Goal: Task Accomplishment & Management: Use online tool/utility

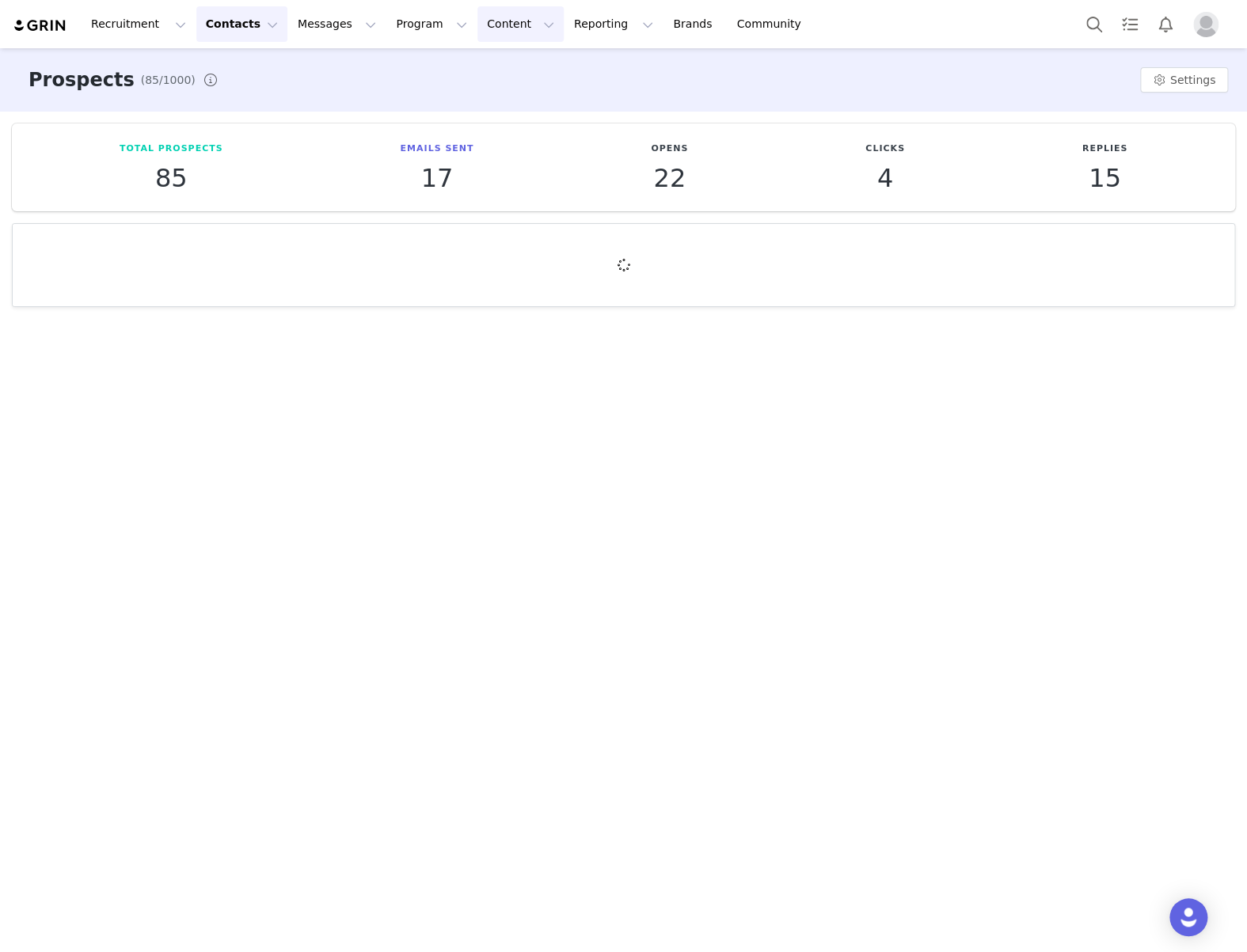
click at [482, 29] on button "Content Content" at bounding box center [521, 24] width 87 height 36
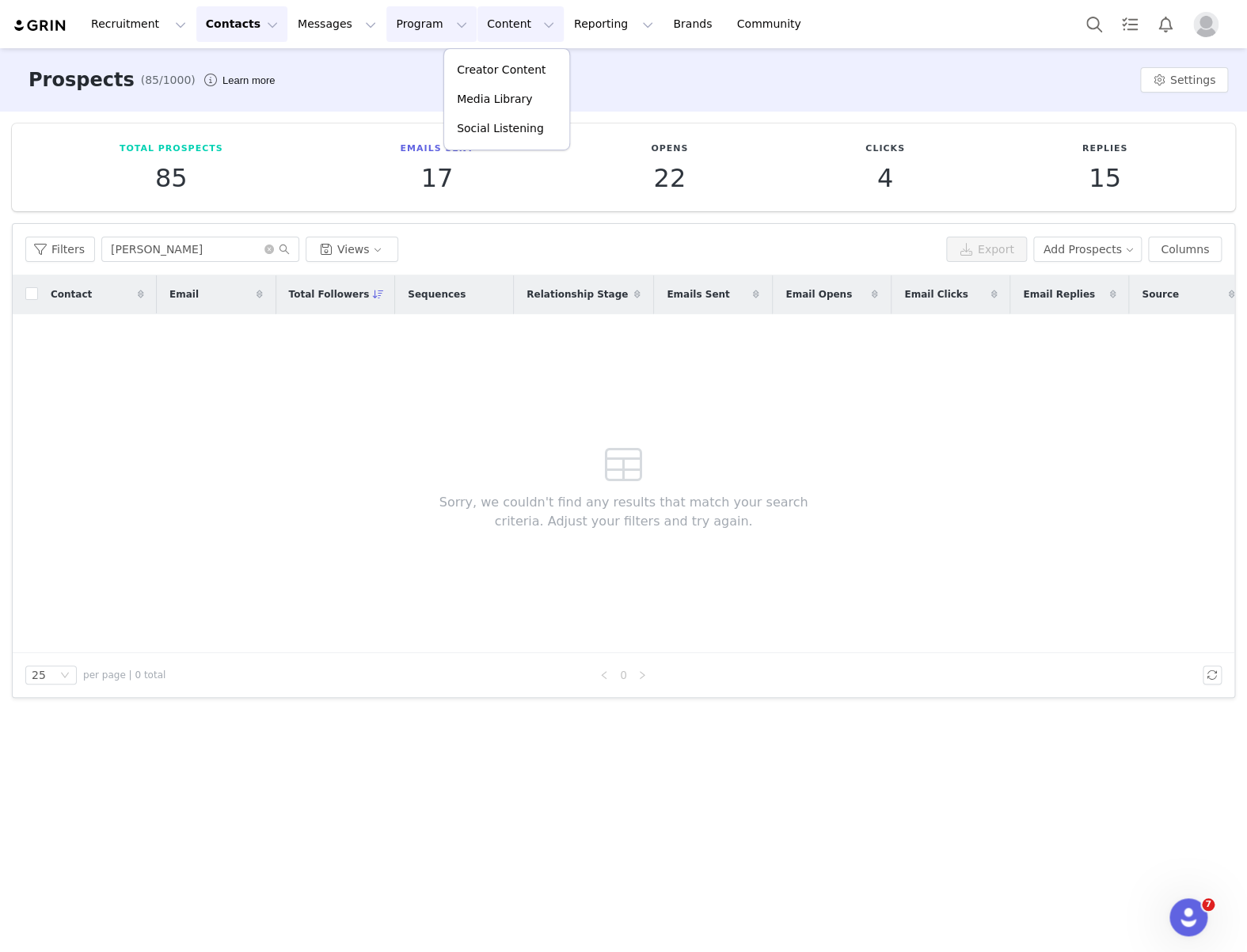
click at [386, 16] on button "Program Program" at bounding box center [431, 24] width 90 height 36
click at [417, 65] on p "Activations" at bounding box center [404, 70] width 61 height 17
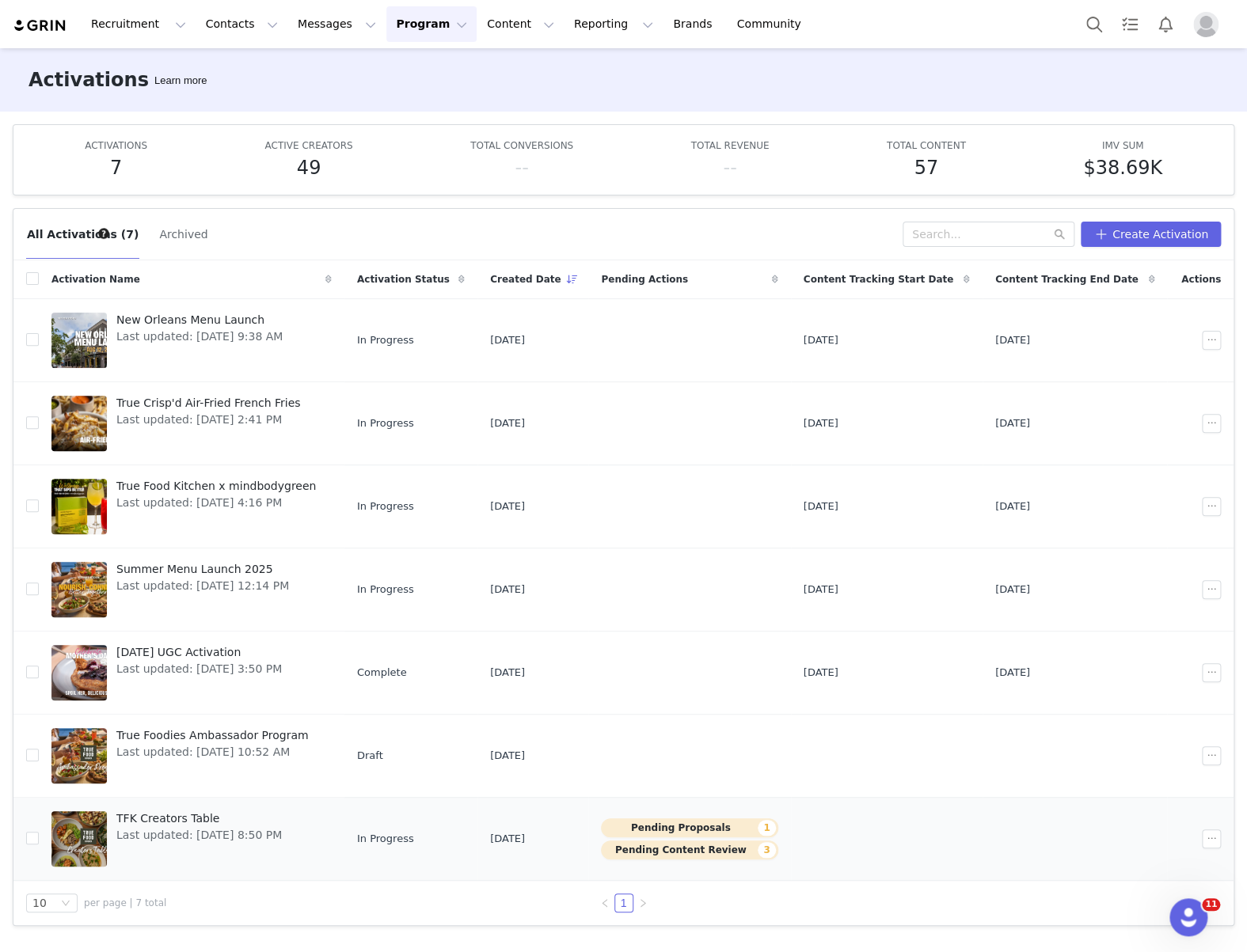
click at [238, 828] on span "Last updated: [DATE] 8:50 PM" at bounding box center [198, 835] width 165 height 17
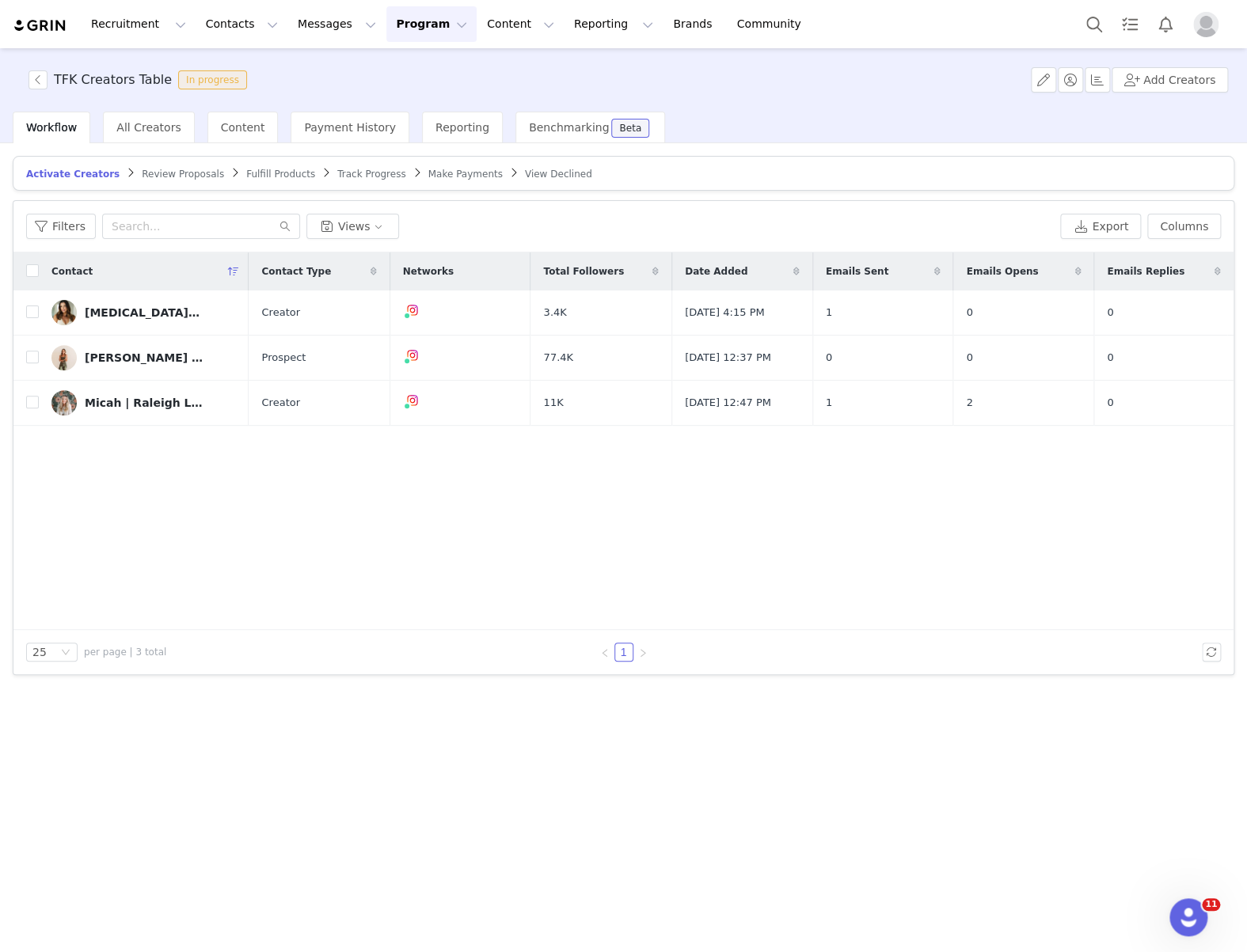
click at [158, 170] on span "Review Proposals" at bounding box center [182, 174] width 82 height 11
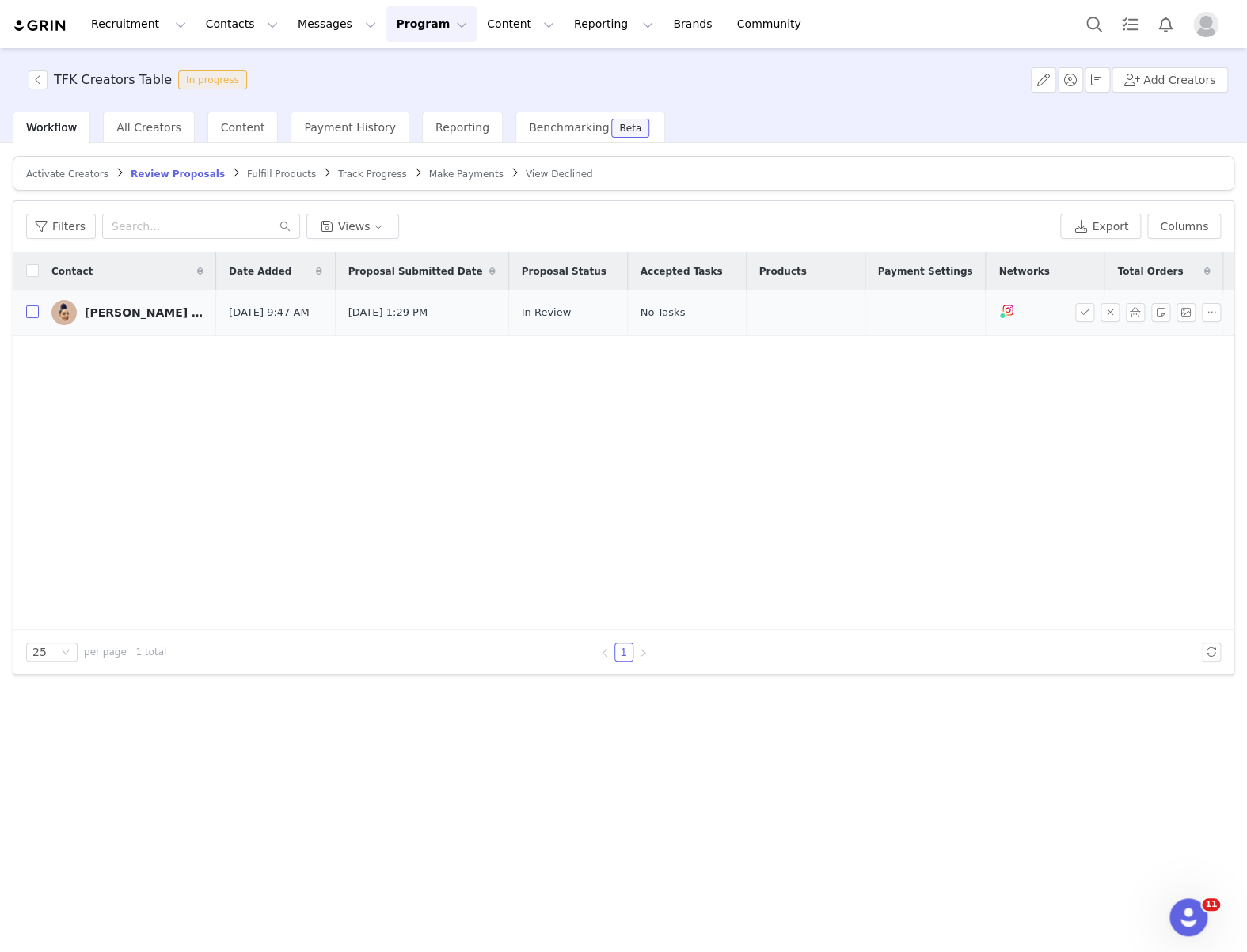
click at [33, 312] on input "checkbox" at bounding box center [32, 311] width 13 height 13
checkbox input "true"
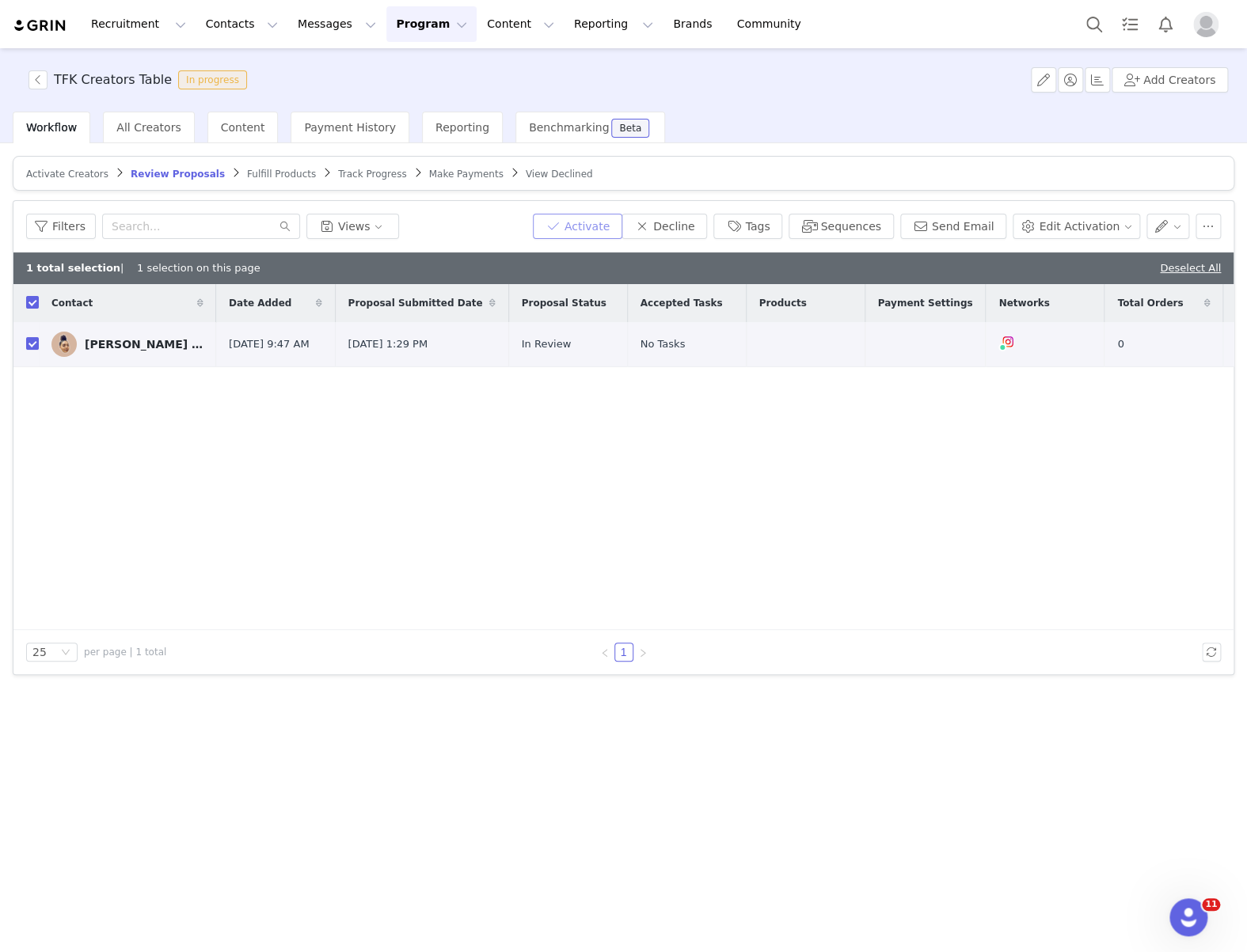
click at [608, 222] on button "Activate" at bounding box center [577, 226] width 89 height 25
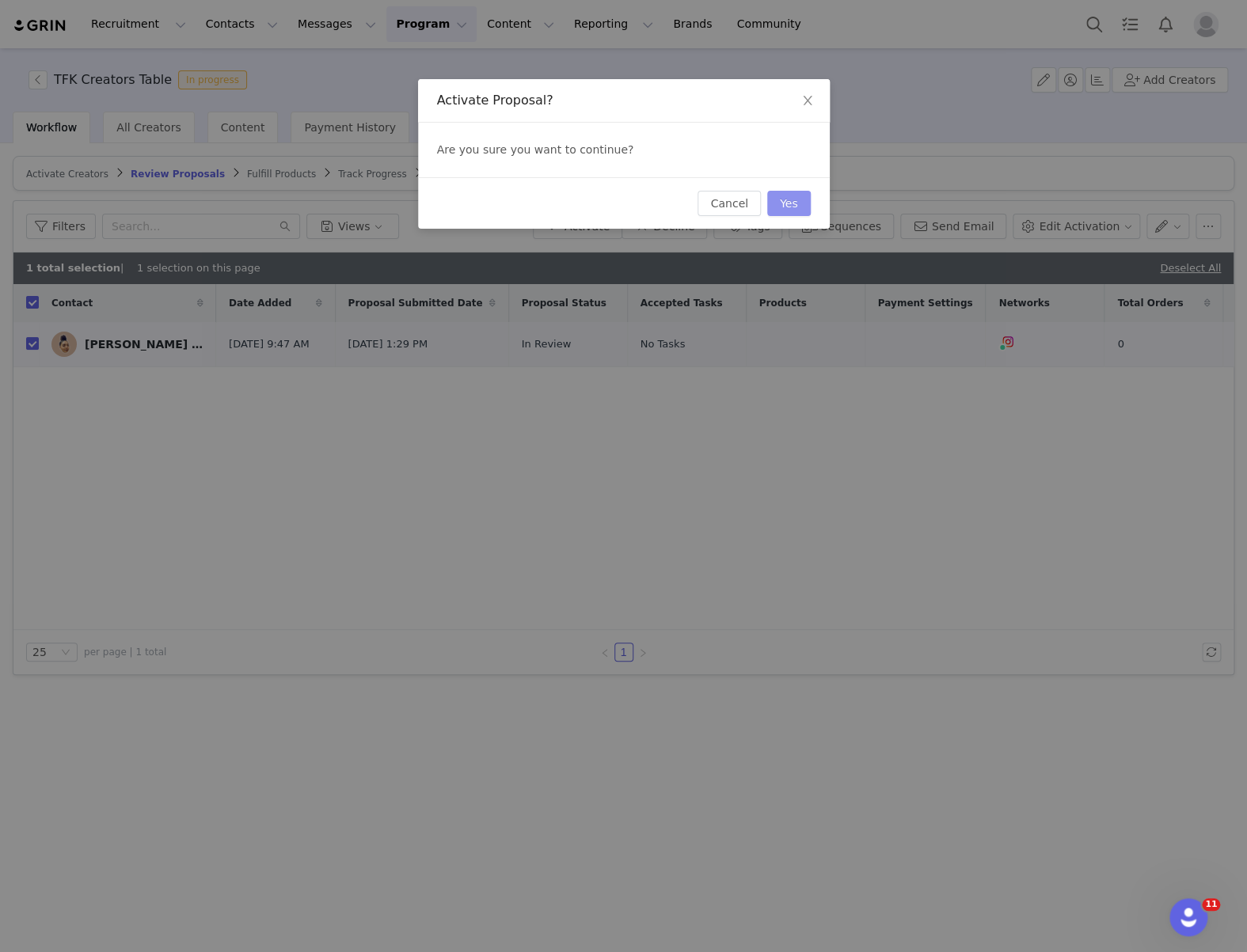
click at [788, 207] on button "Yes" at bounding box center [788, 203] width 43 height 25
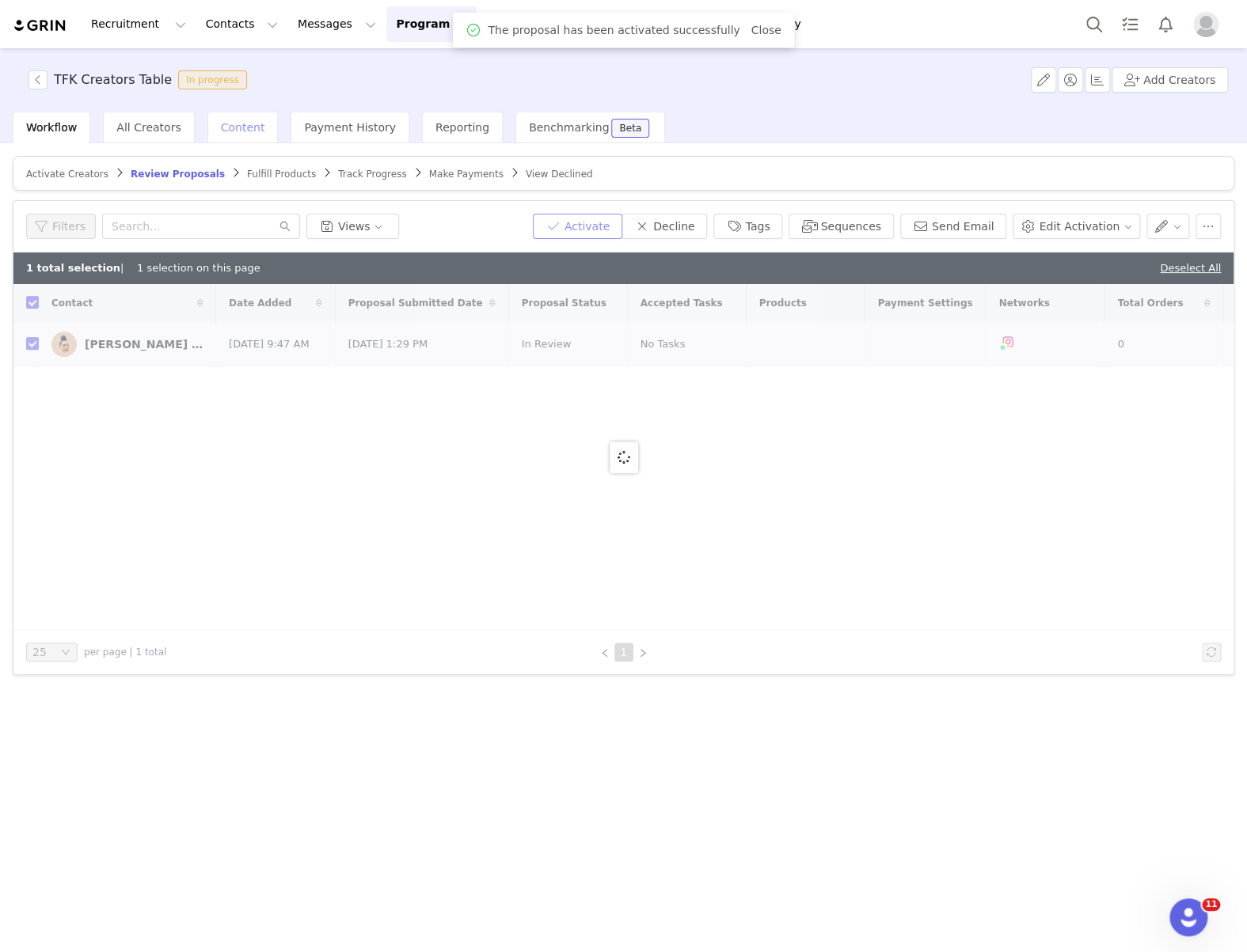
checkbox input "false"
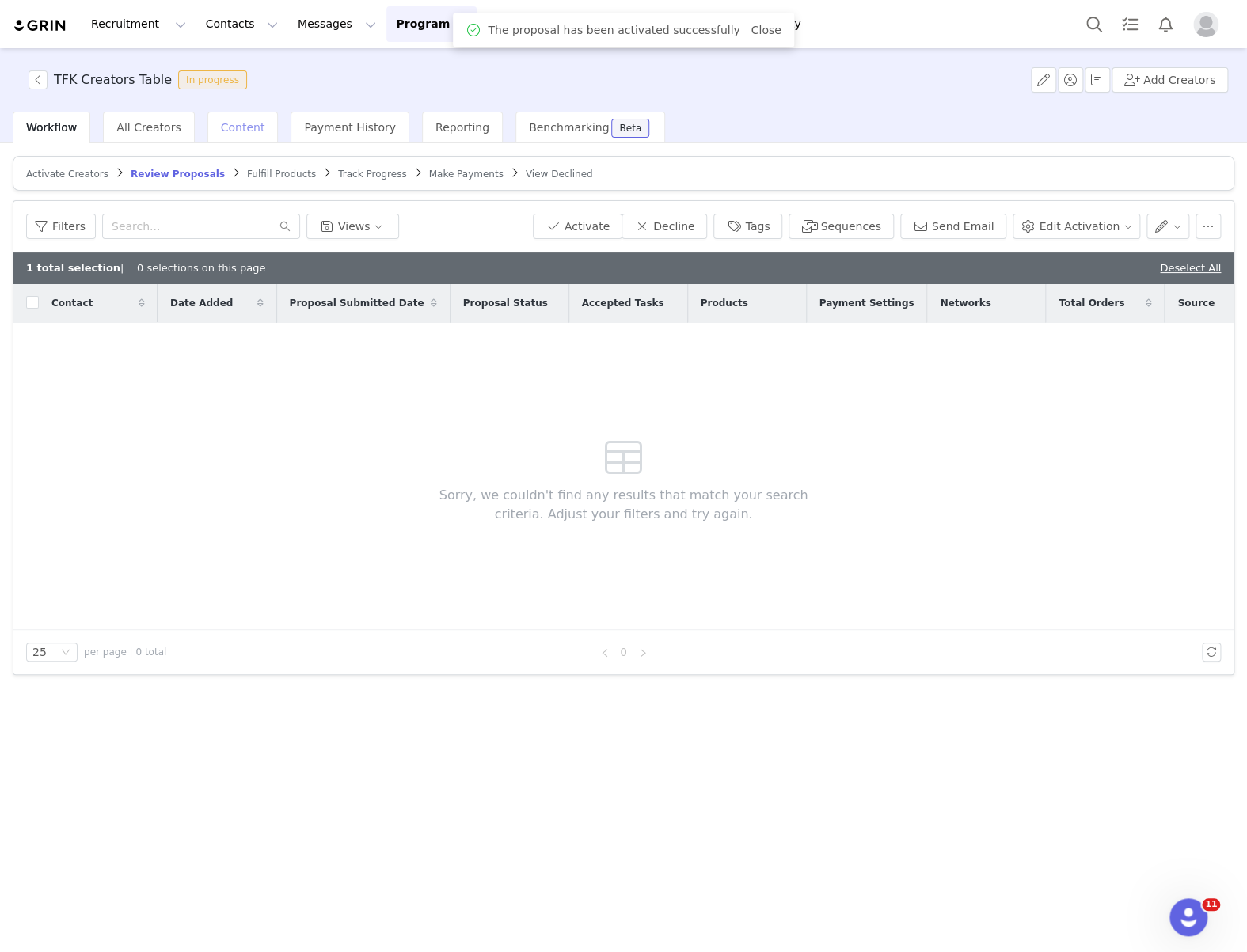
click at [226, 130] on span "Content" at bounding box center [243, 127] width 44 height 13
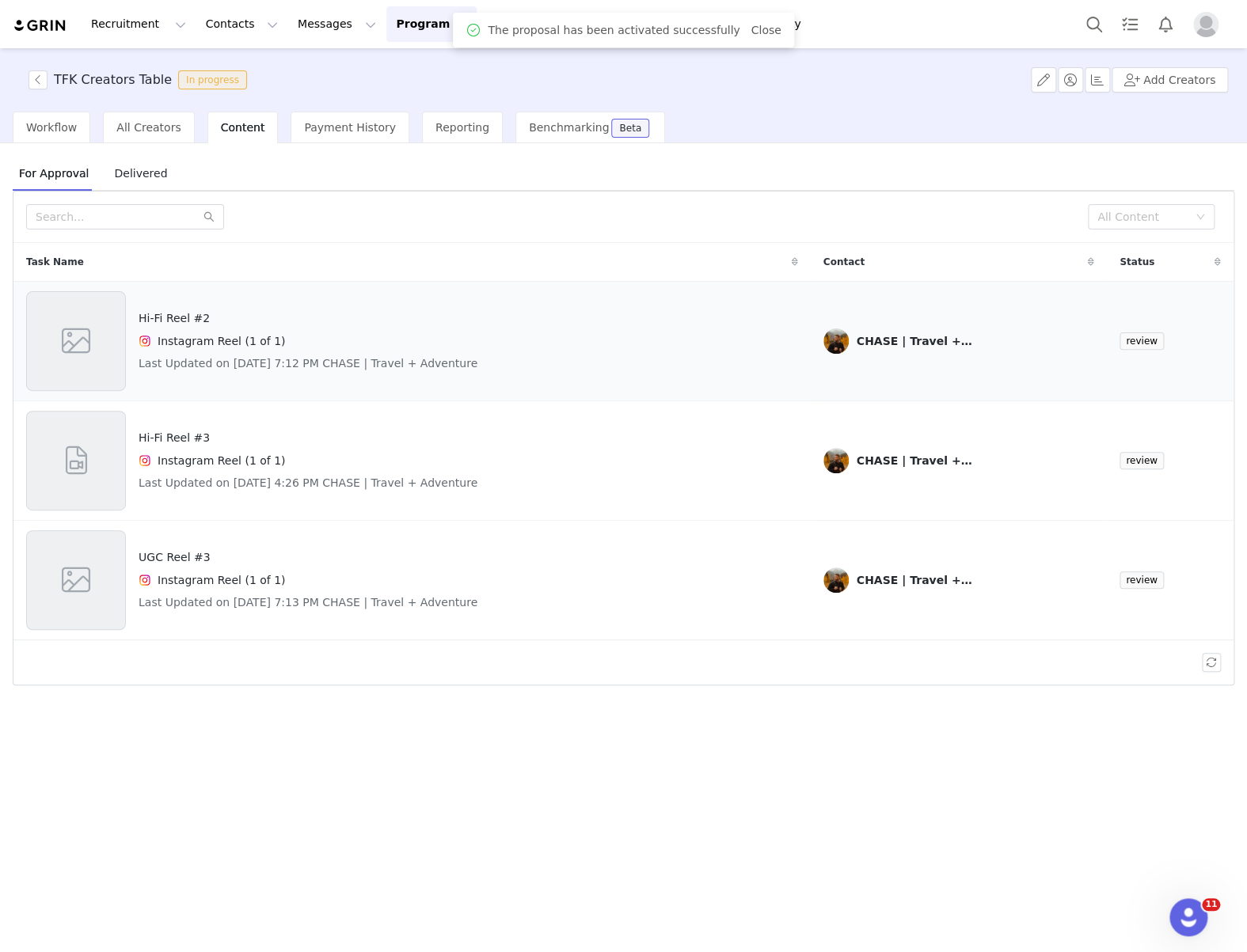
click at [199, 334] on h4 "Instagram Reel (1 of 1)" at bounding box center [221, 342] width 127 height 17
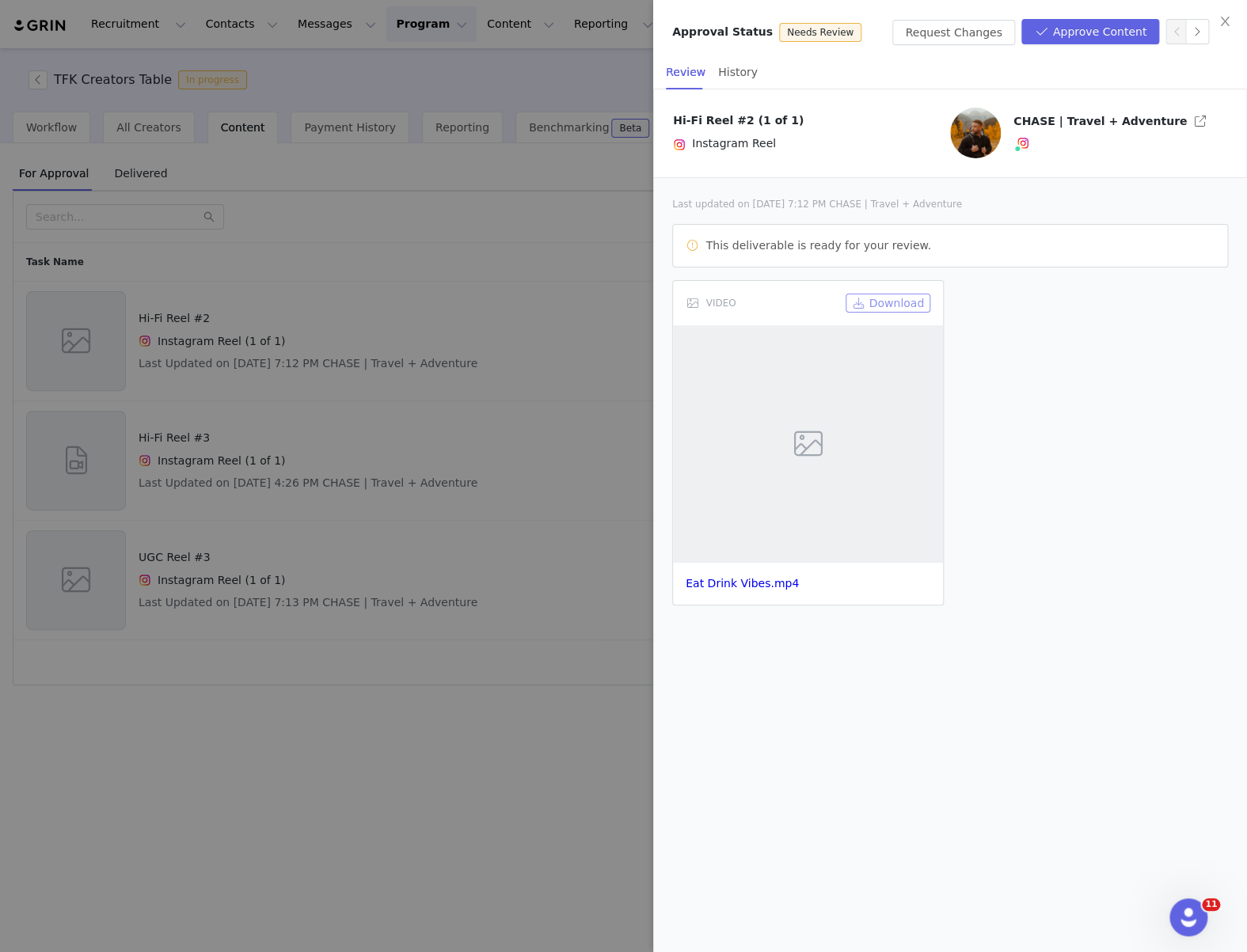
click at [885, 301] on button "Download" at bounding box center [888, 303] width 85 height 19
